Goal: Navigation & Orientation: Find specific page/section

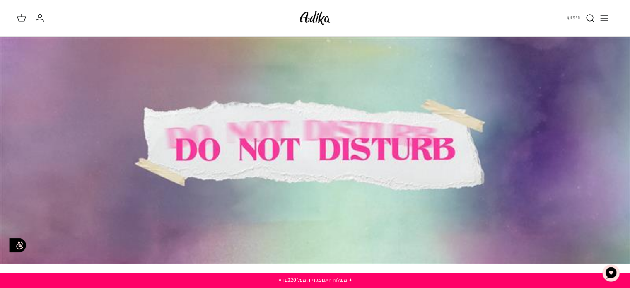
click at [602, 19] on icon "Toggle menu" at bounding box center [604, 18] width 10 height 10
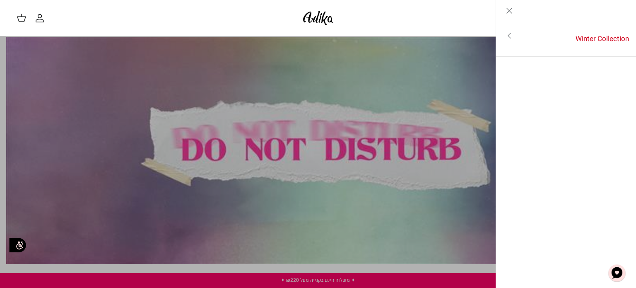
click at [508, 11] on icon "Close" at bounding box center [510, 11] width 10 height 10
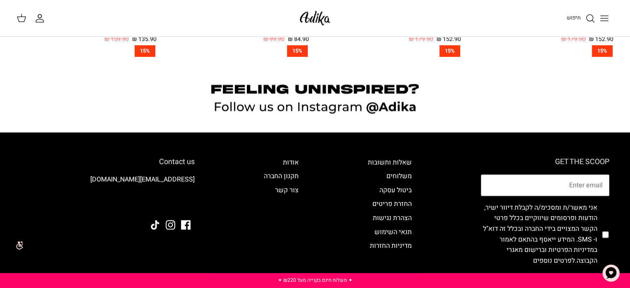
scroll to position [787, 0]
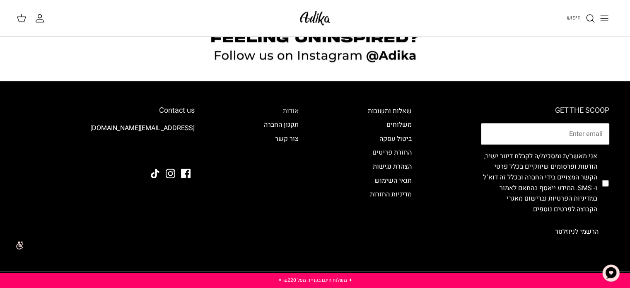
click at [291, 113] on link "אודות" at bounding box center [291, 111] width 16 height 10
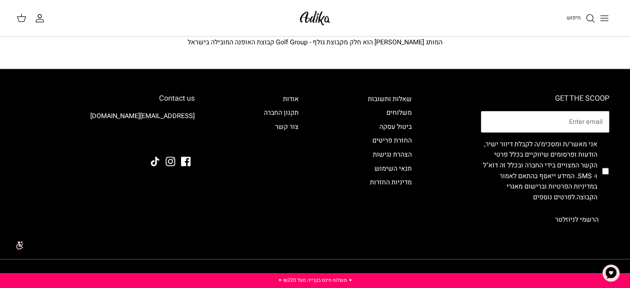
scroll to position [249, 0]
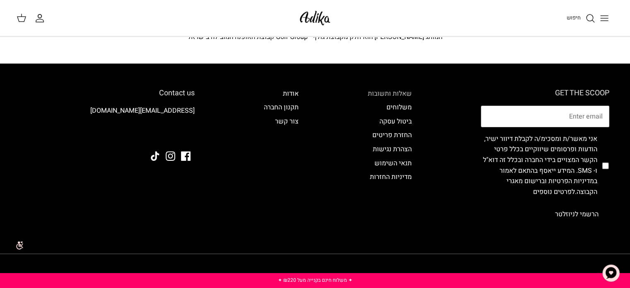
click at [399, 92] on link "שאלות ותשובות" at bounding box center [390, 94] width 44 height 10
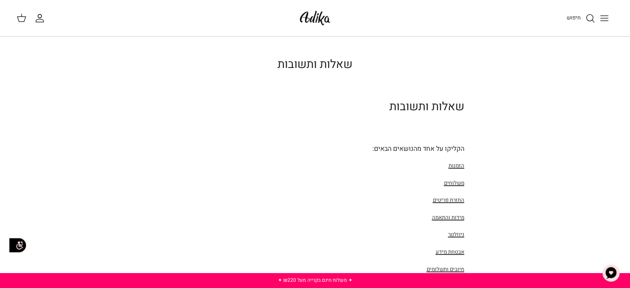
scroll to position [41, 0]
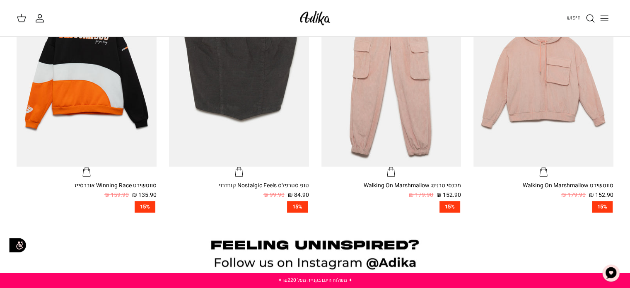
scroll to position [746, 0]
